Goal: Feedback & Contribution: Leave review/rating

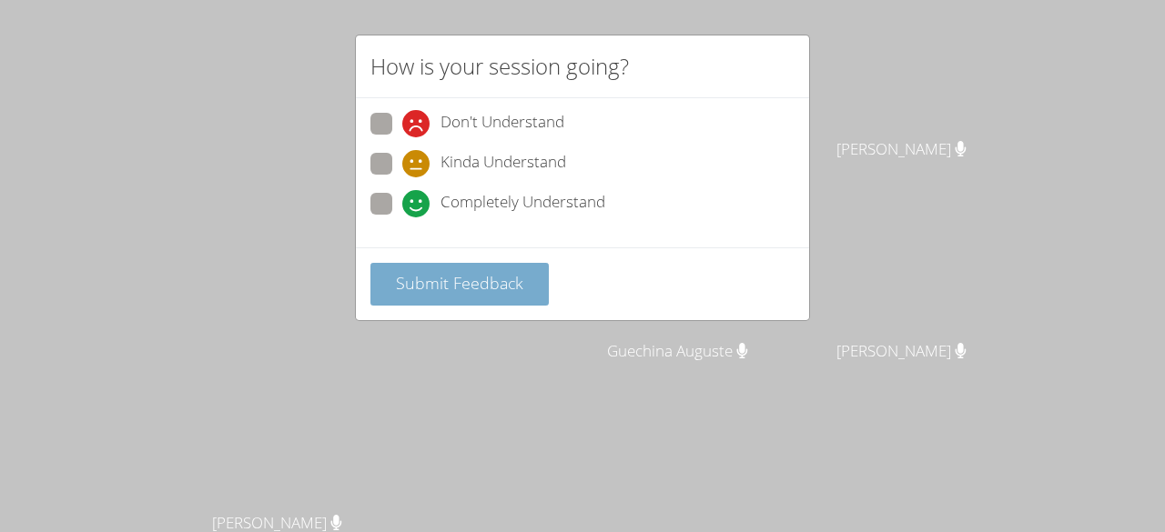
click at [488, 288] on span "Submit Feedback" at bounding box center [459, 283] width 127 height 22
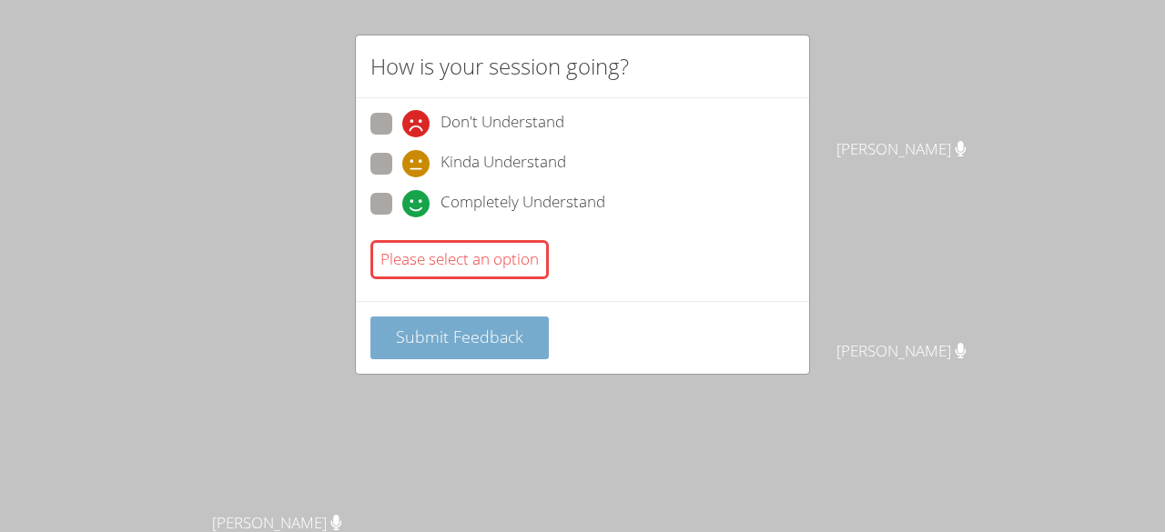
click at [462, 349] on button "Submit Feedback" at bounding box center [459, 338] width 178 height 43
click at [495, 262] on div "Please select an option" at bounding box center [459, 259] width 178 height 39
click at [493, 273] on div "Please select an option" at bounding box center [459, 259] width 178 height 39
click at [505, 335] on span "Submit Feedback" at bounding box center [459, 337] width 127 height 22
click at [485, 384] on div "How is your session going? Don't Understand Kinda Understand Completely Underst…" at bounding box center [582, 266] width 1165 height 532
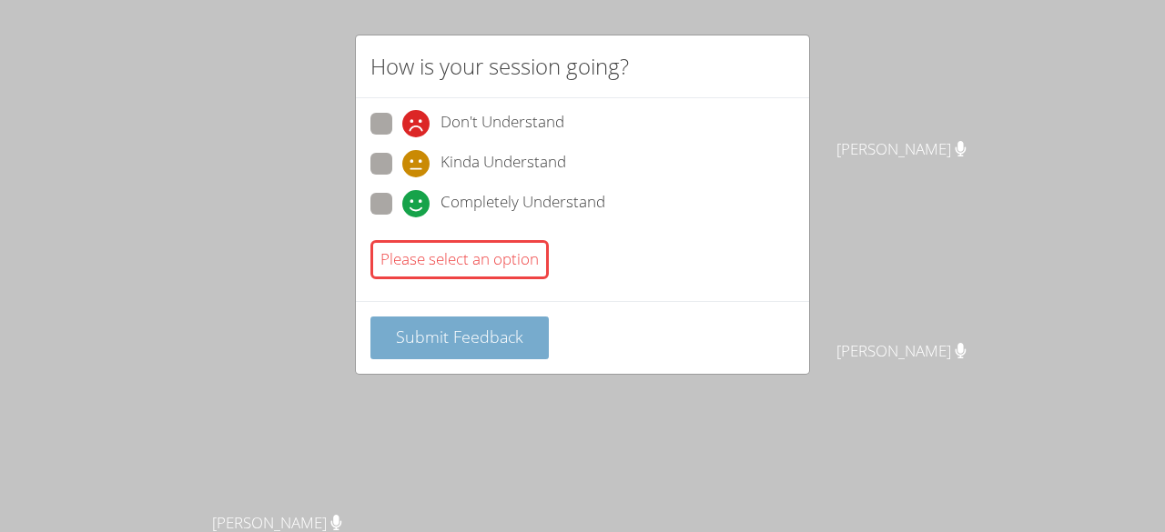
click at [479, 344] on button "Submit Feedback" at bounding box center [459, 338] width 178 height 43
click at [479, 373] on div "How is your session going? Don't Understand Kinda Understand Completely Underst…" at bounding box center [582, 266] width 1165 height 532
click at [476, 352] on button "Submit Feedback" at bounding box center [459, 338] width 178 height 43
click at [493, 353] on button "Submit Feedback" at bounding box center [459, 338] width 178 height 43
click at [494, 339] on span "Submit Feedback" at bounding box center [459, 337] width 127 height 22
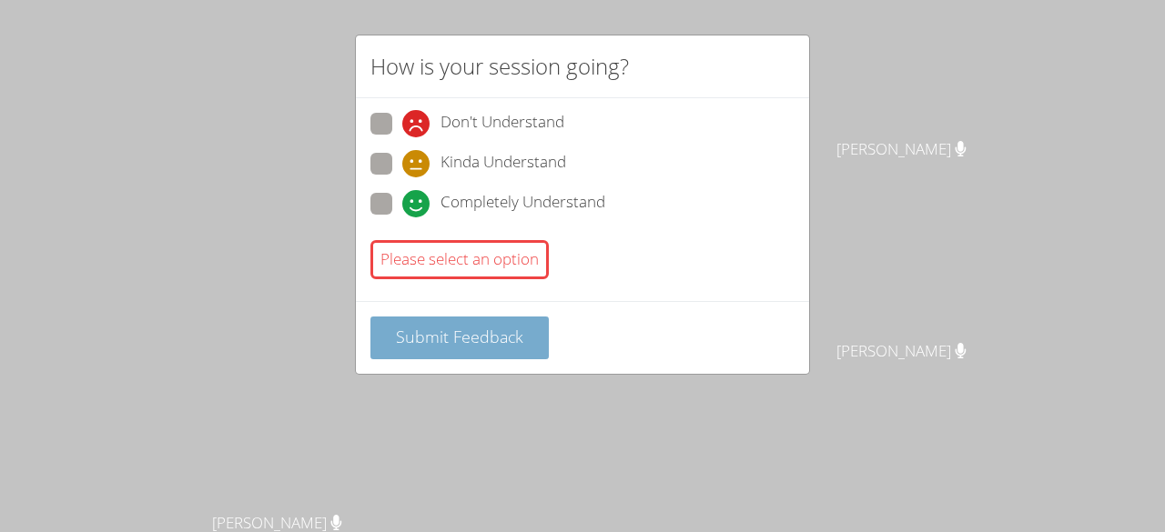
click at [501, 330] on span "Submit Feedback" at bounding box center [459, 337] width 127 height 22
click at [490, 332] on span "Submit Feedback" at bounding box center [459, 337] width 127 height 22
click at [486, 332] on span "Submit Feedback" at bounding box center [459, 337] width 127 height 22
click at [491, 328] on span "Submit Feedback" at bounding box center [459, 337] width 127 height 22
click at [498, 332] on span "Submit Feedback" at bounding box center [459, 337] width 127 height 22
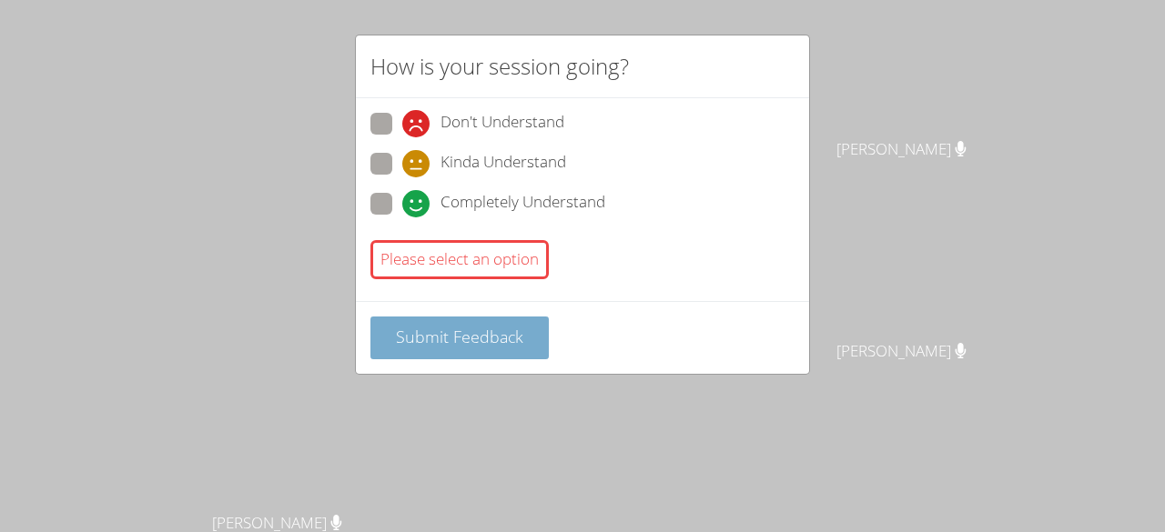
click at [489, 348] on button "Submit Feedback" at bounding box center [459, 338] width 178 height 43
click at [491, 338] on span "Submit Feedback" at bounding box center [459, 337] width 127 height 22
click at [496, 331] on span "Submit Feedback" at bounding box center [459, 337] width 127 height 22
click at [419, 349] on button "Submit Feedback" at bounding box center [459, 338] width 178 height 43
click at [407, 333] on span "Submit Feedback" at bounding box center [459, 337] width 127 height 22
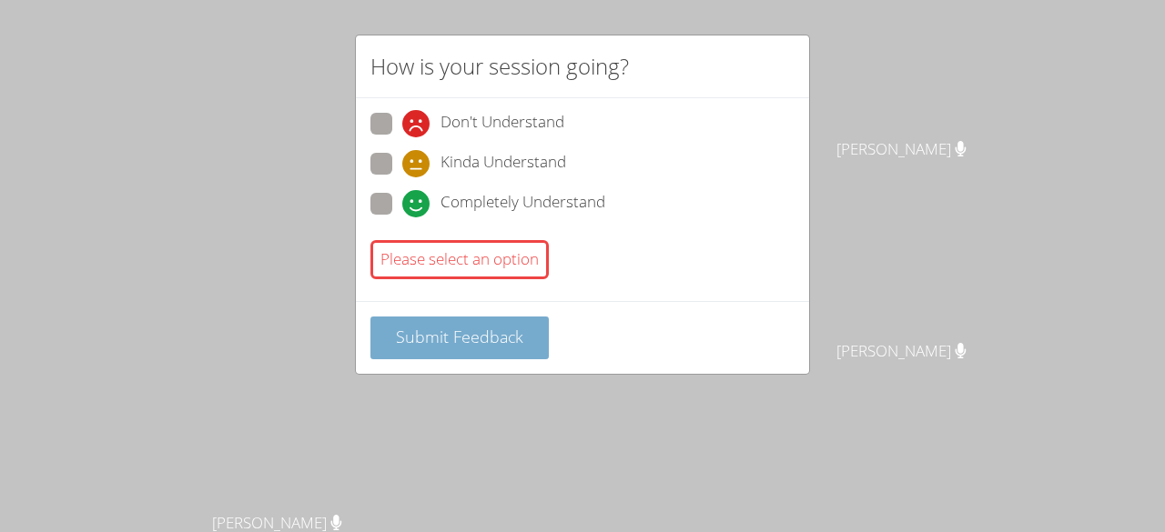
click at [410, 330] on span "Submit Feedback" at bounding box center [459, 337] width 127 height 22
click at [415, 352] on button "Submit Feedback" at bounding box center [459, 338] width 178 height 43
click at [402, 347] on button "Submit Feedback" at bounding box center [459, 338] width 178 height 43
click at [530, 156] on span "Kinda Understand" at bounding box center [503, 163] width 126 height 27
click at [418, 156] on input "Kinda Understand" at bounding box center [409, 160] width 15 height 15
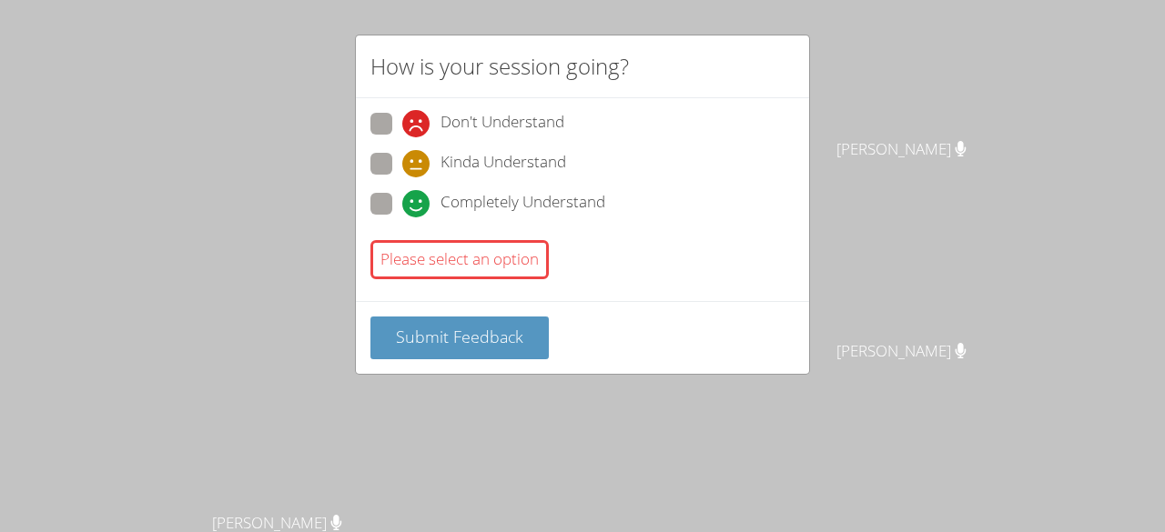
radio input "true"
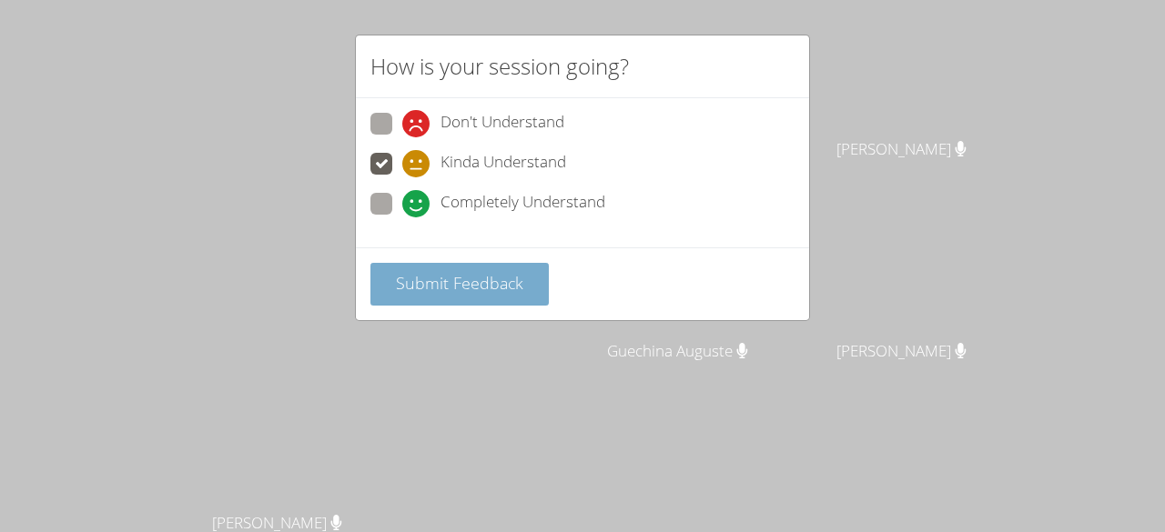
click at [460, 278] on span "Submit Feedback" at bounding box center [459, 283] width 127 height 22
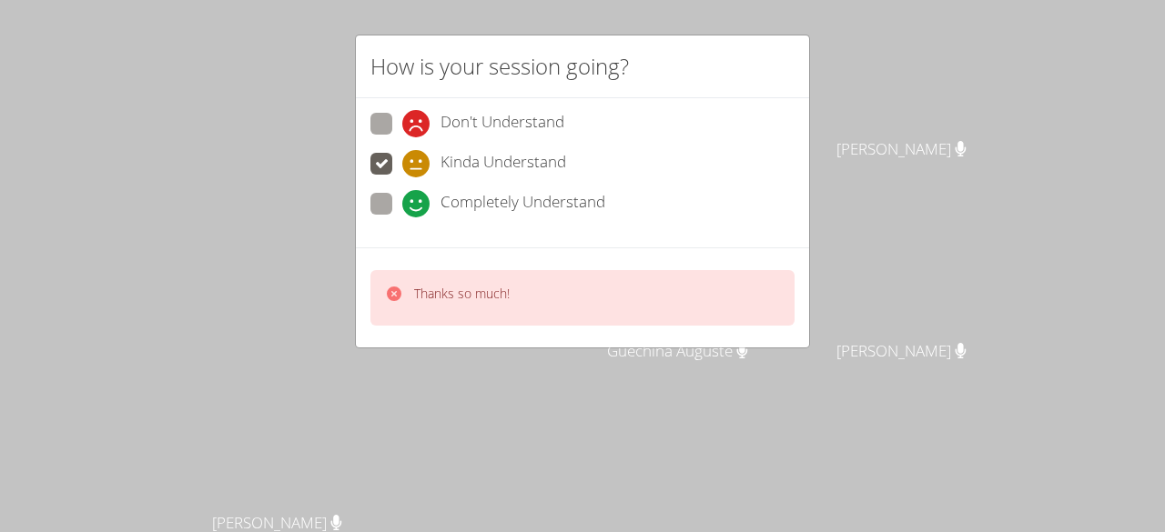
click at [424, 306] on div "Thanks so much!" at bounding box center [462, 298] width 96 height 26
click at [409, 279] on div "Thanks so much!" at bounding box center [582, 298] width 424 height 56
click at [411, 292] on div "Thanks so much!" at bounding box center [447, 298] width 125 height 26
click at [393, 313] on div "Thanks so much!" at bounding box center [582, 298] width 424 height 56
click at [400, 295] on icon at bounding box center [394, 294] width 18 height 18
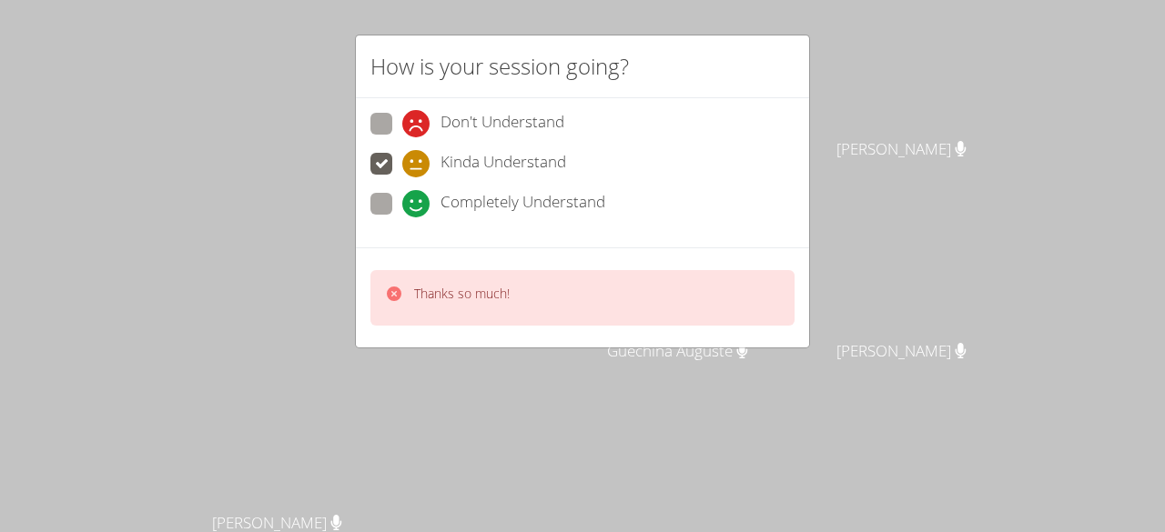
click at [406, 297] on div "Thanks so much!" at bounding box center [447, 298] width 125 height 26
click at [408, 298] on div "Thanks so much!" at bounding box center [447, 298] width 125 height 26
click at [371, 338] on div "Thanks so much!" at bounding box center [582, 297] width 453 height 100
click at [389, 503] on div "[PERSON_NAME]" at bounding box center [284, 539] width 554 height 73
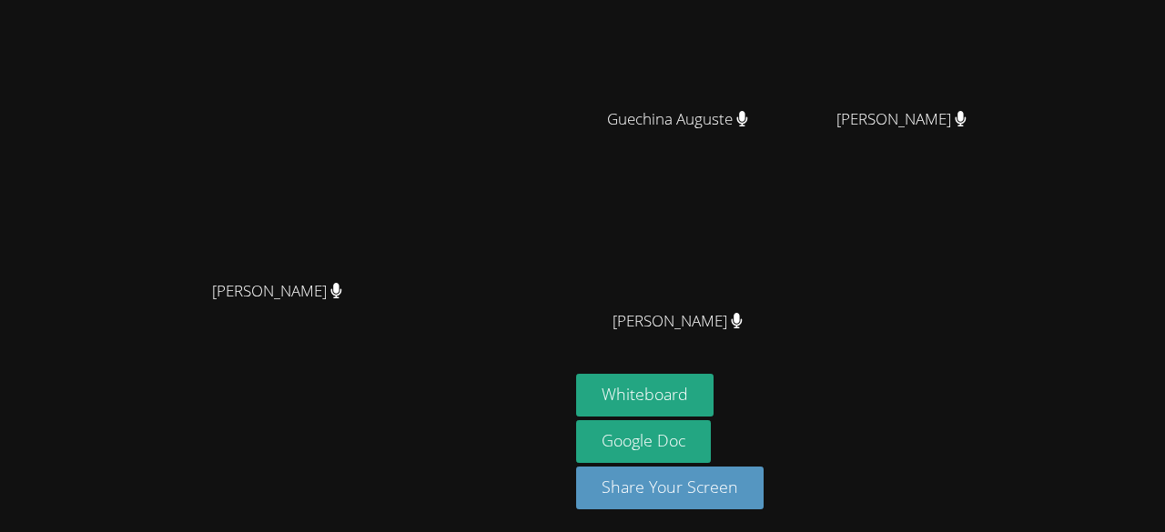
click at [405, 271] on video at bounding box center [284, 115] width 273 height 312
